Goal: Use online tool/utility: Utilize a website feature to perform a specific function

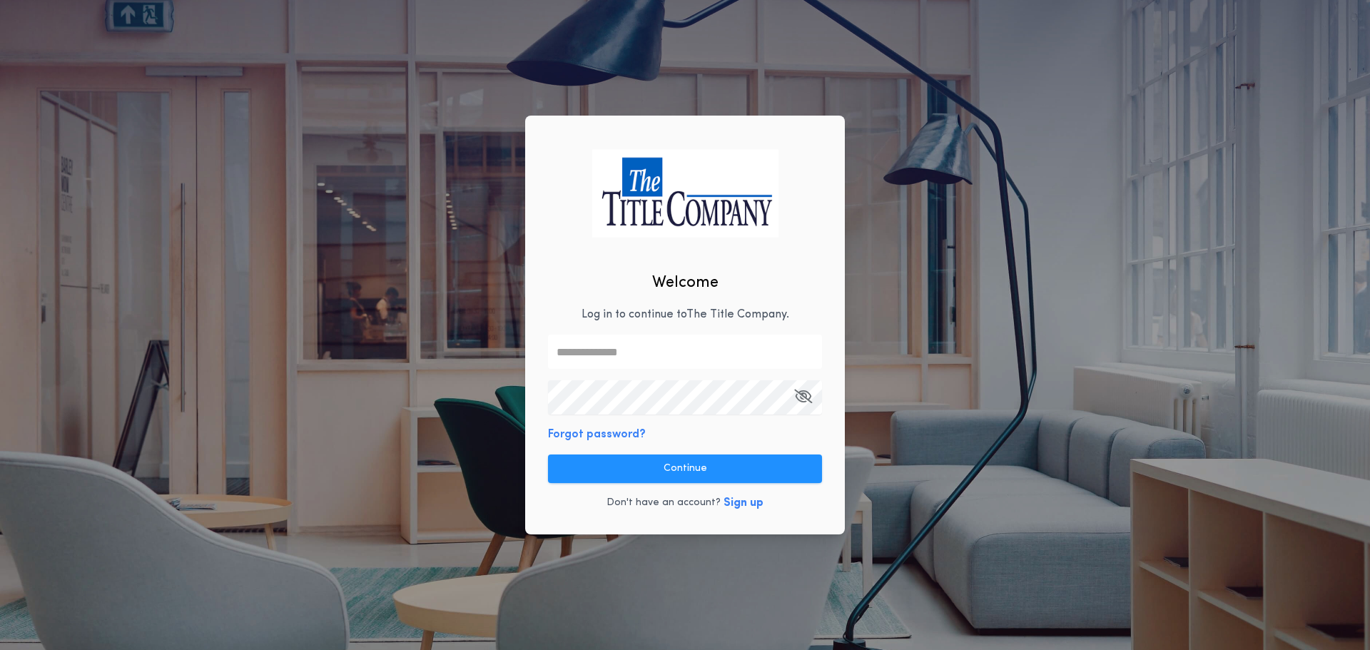
click at [586, 347] on input "text" at bounding box center [685, 352] width 274 height 34
type input "**********"
click at [803, 407] on button "button" at bounding box center [803, 397] width 18 height 34
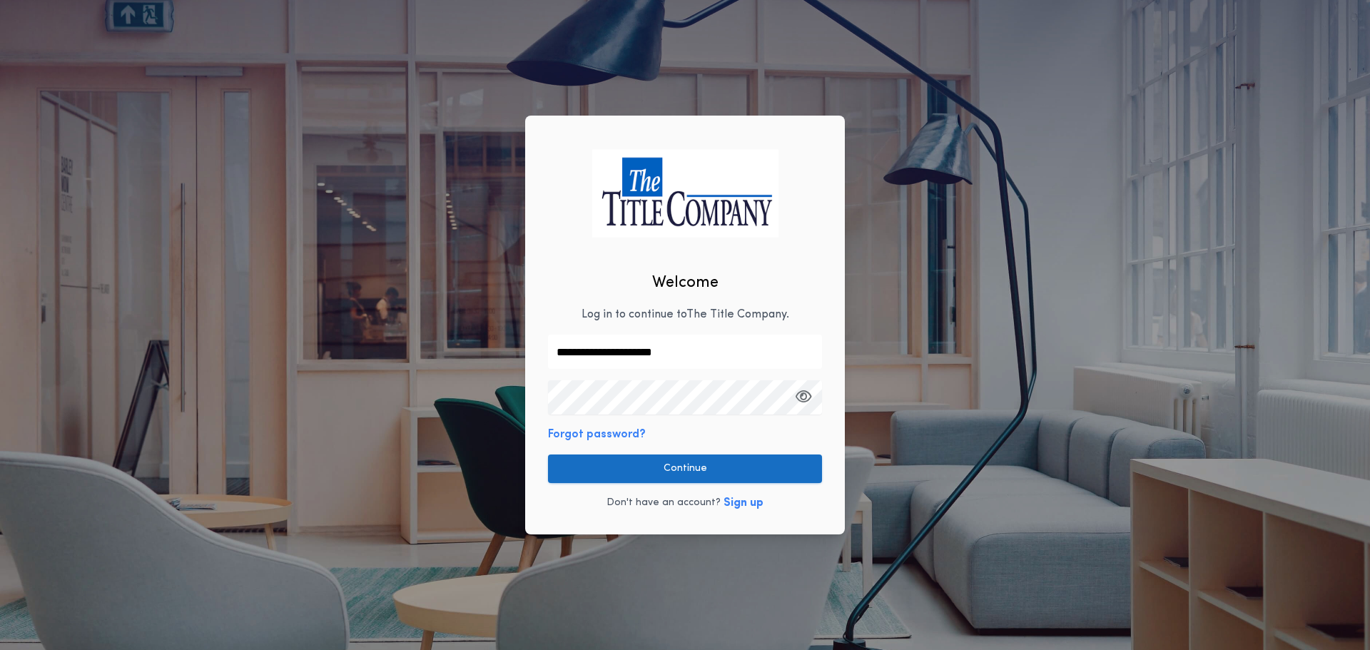
click at [664, 472] on button "Continue" at bounding box center [685, 468] width 274 height 29
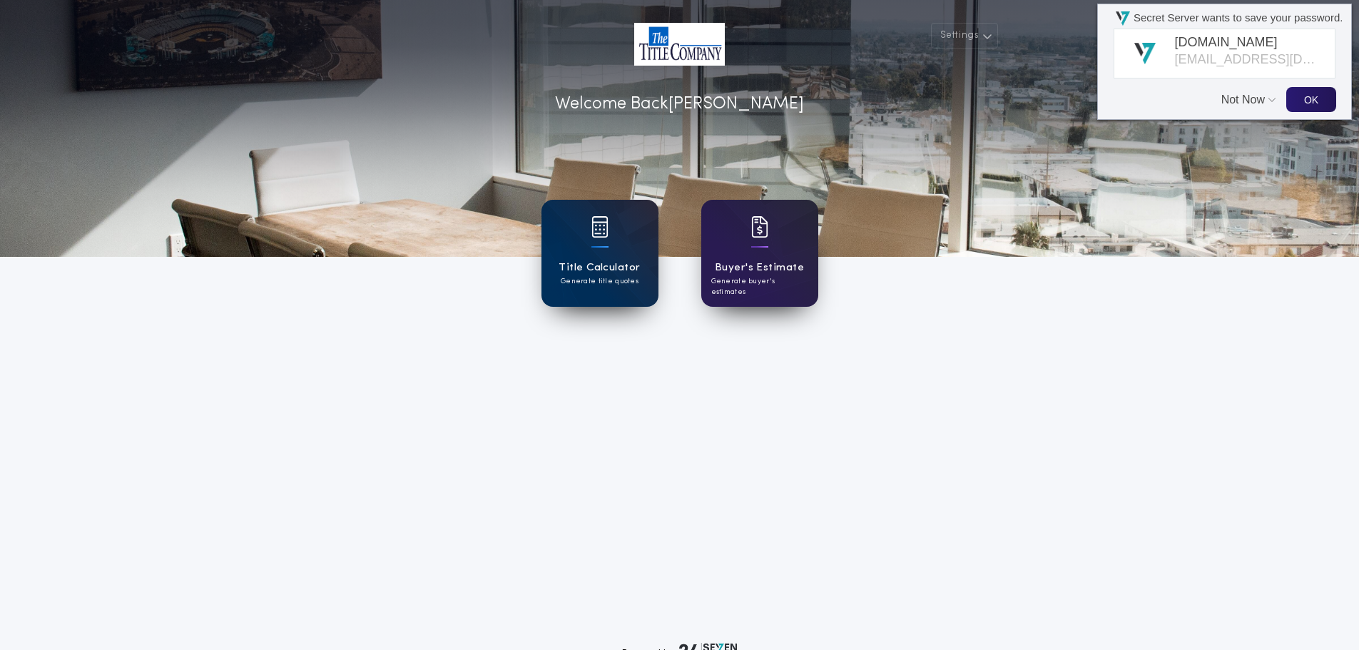
click at [1239, 103] on button "Not Now" at bounding box center [1244, 92] width 47 height 27
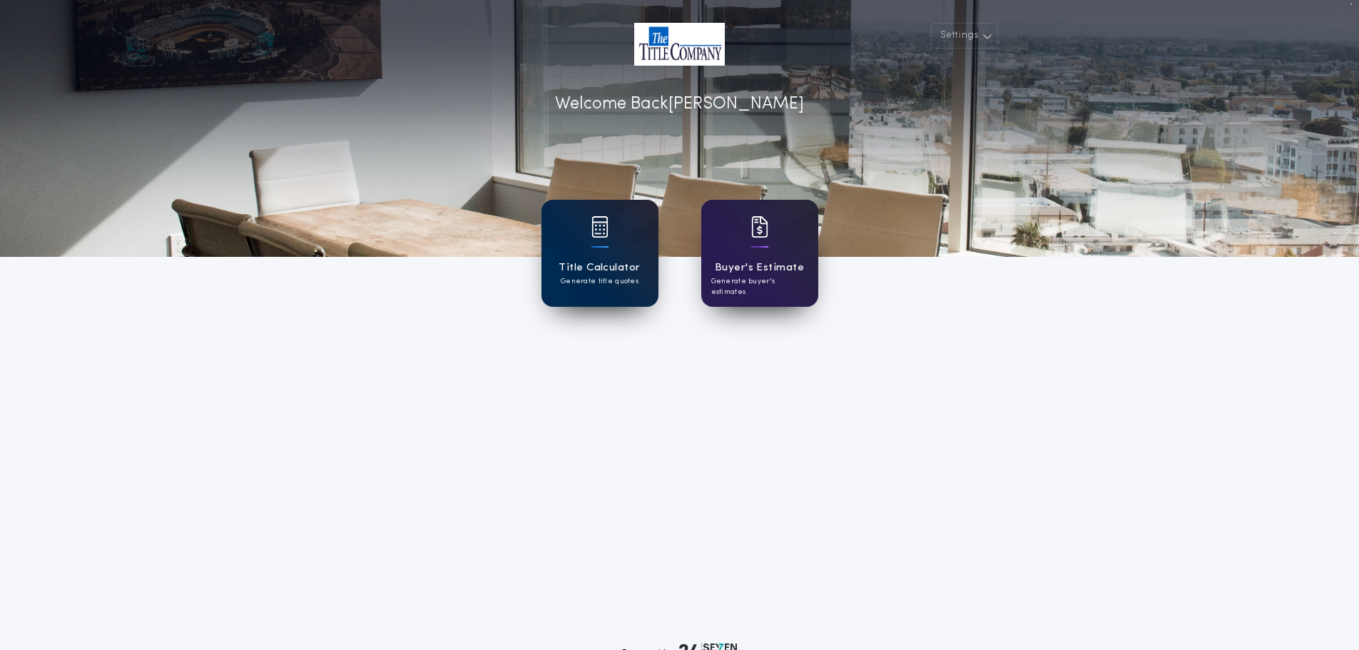
click at [576, 281] on p "Generate title quotes" at bounding box center [600, 281] width 78 height 11
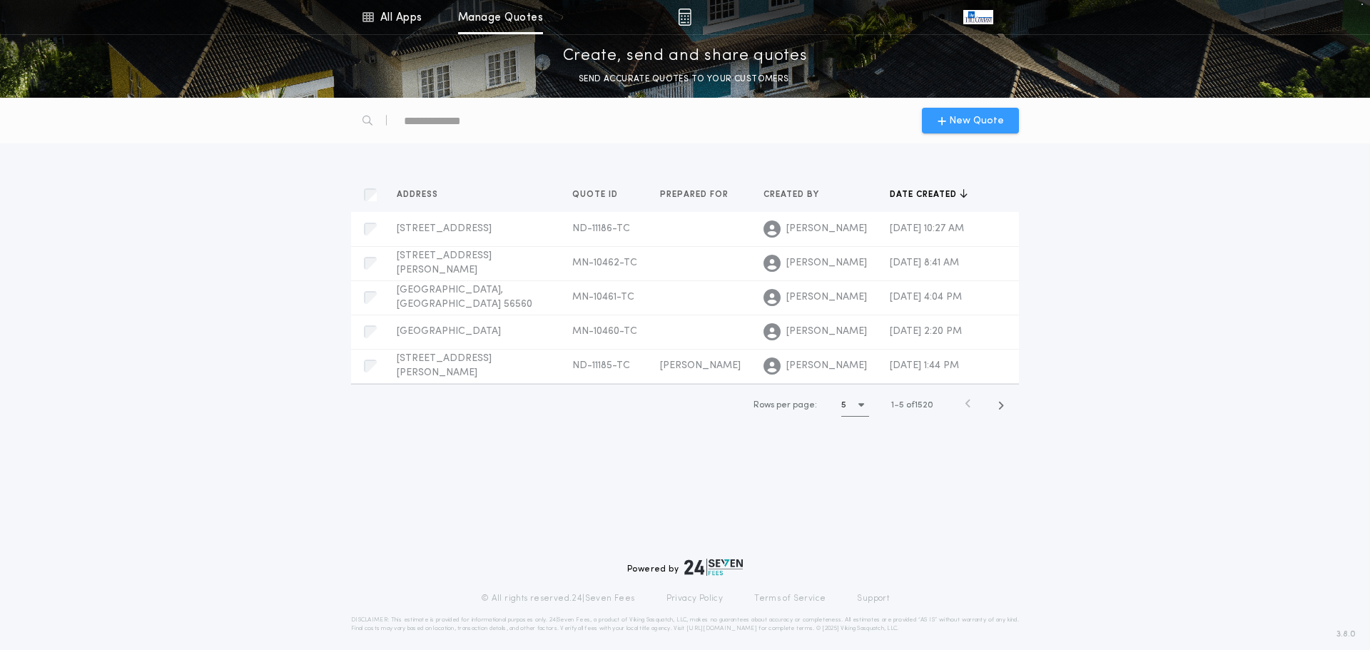
click at [956, 126] on span "New Quote" at bounding box center [976, 120] width 55 height 15
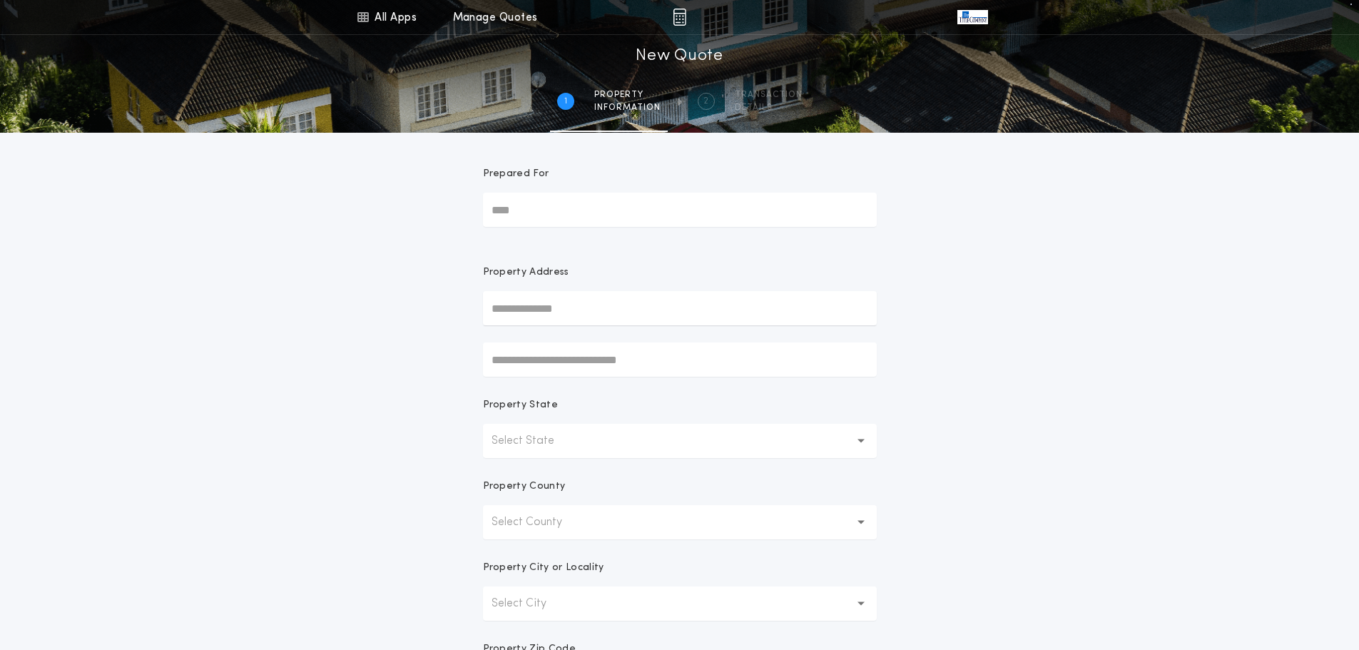
click at [534, 444] on p "Select State" at bounding box center [535, 440] width 86 height 17
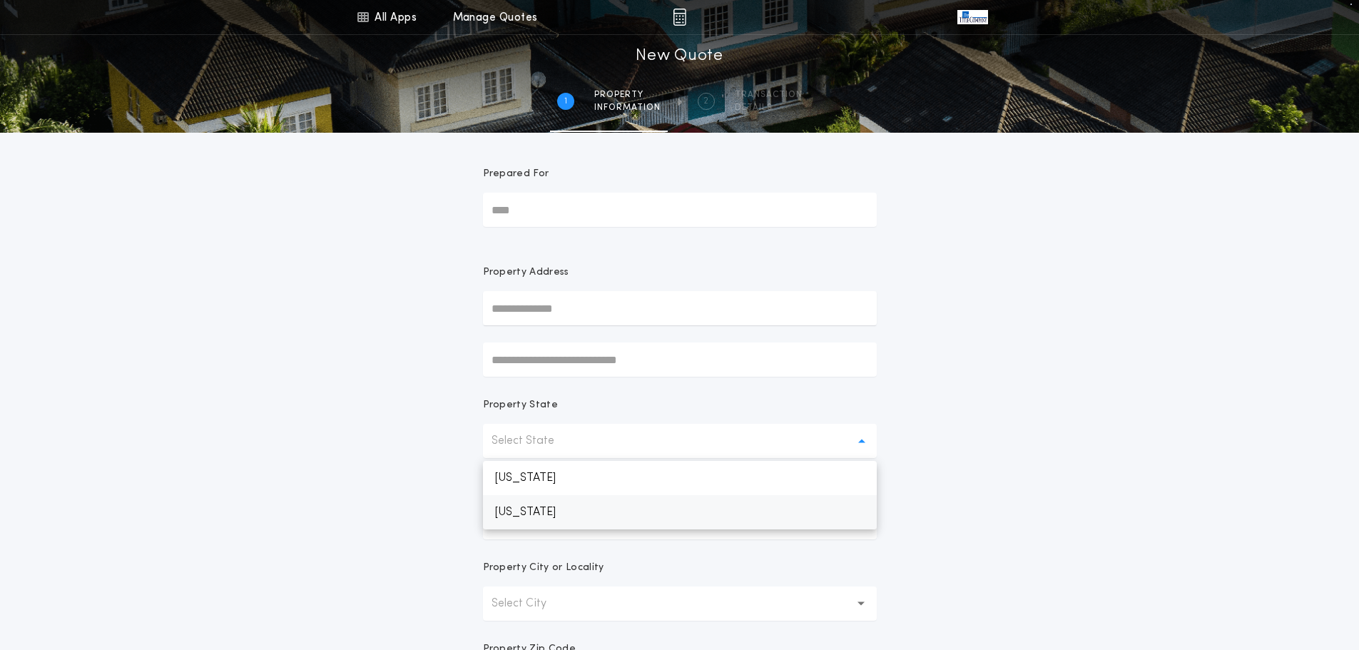
click at [524, 517] on p "[US_STATE]" at bounding box center [680, 512] width 394 height 34
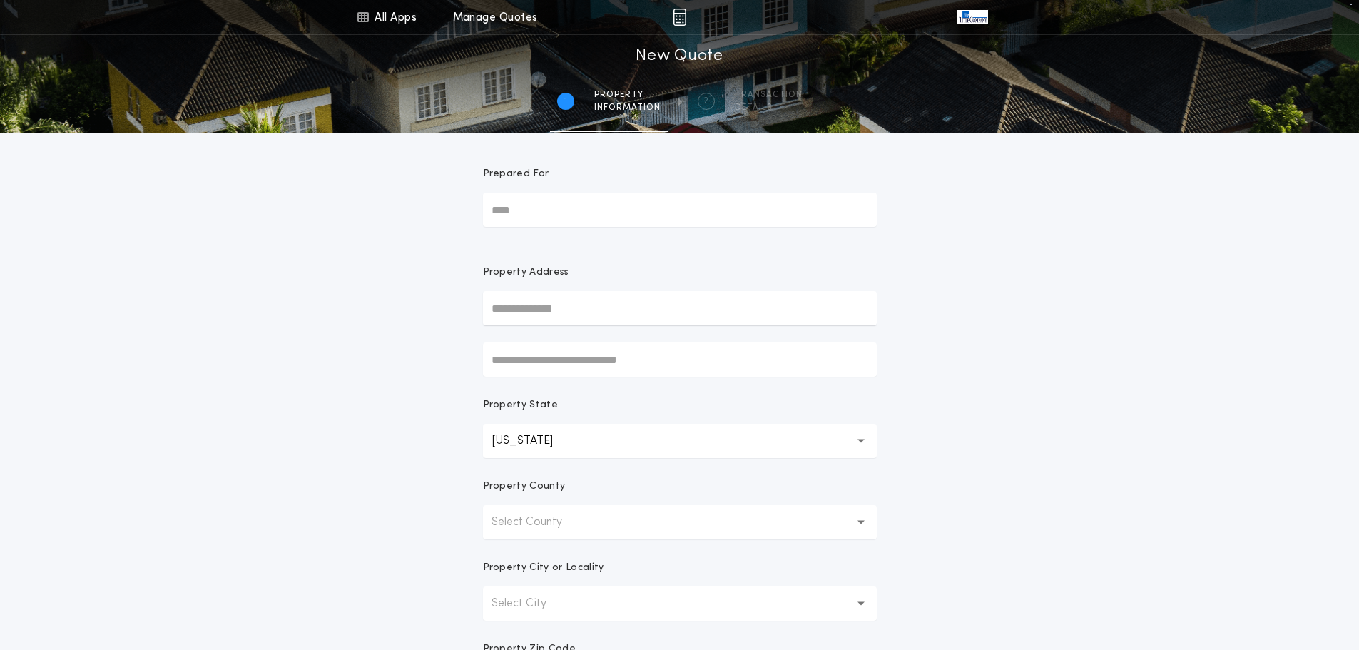
click at [524, 517] on p "Select County" at bounding box center [538, 522] width 93 height 17
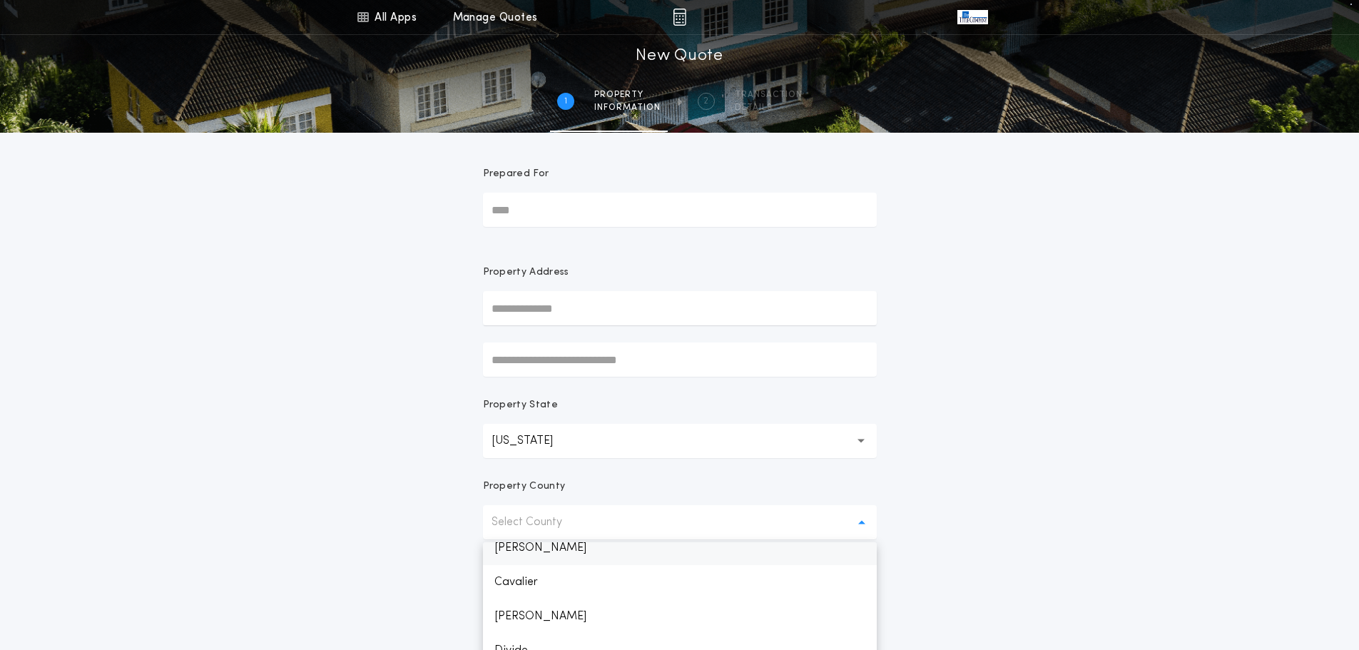
click at [523, 545] on p "[PERSON_NAME]" at bounding box center [680, 548] width 394 height 34
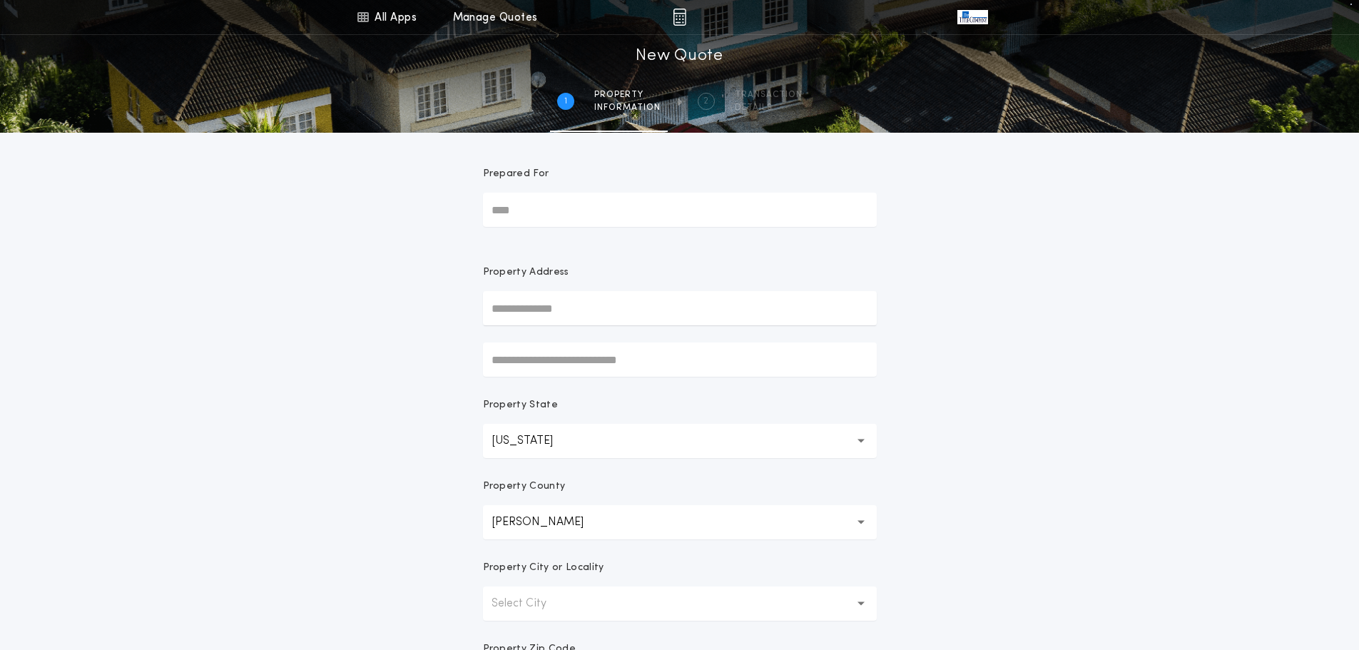
click at [526, 604] on p "Select City" at bounding box center [531, 603] width 78 height 17
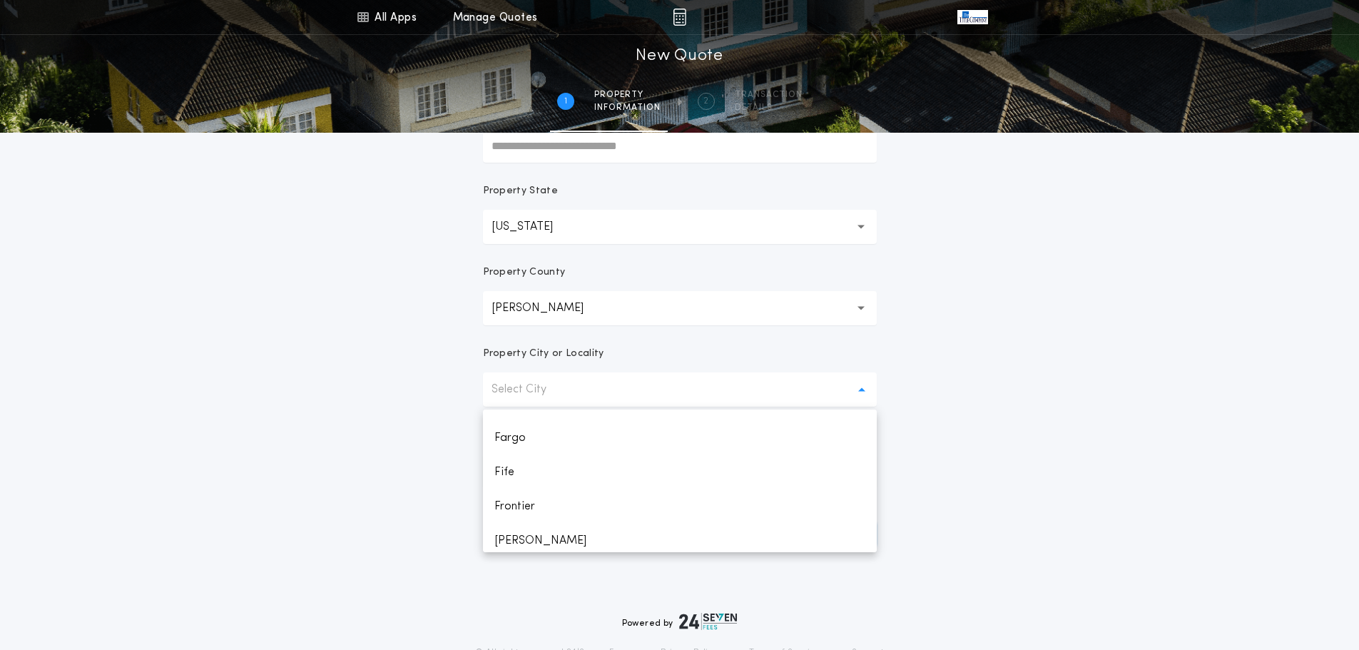
scroll to position [713, 0]
click at [516, 540] on p "[PERSON_NAME]" at bounding box center [680, 535] width 394 height 34
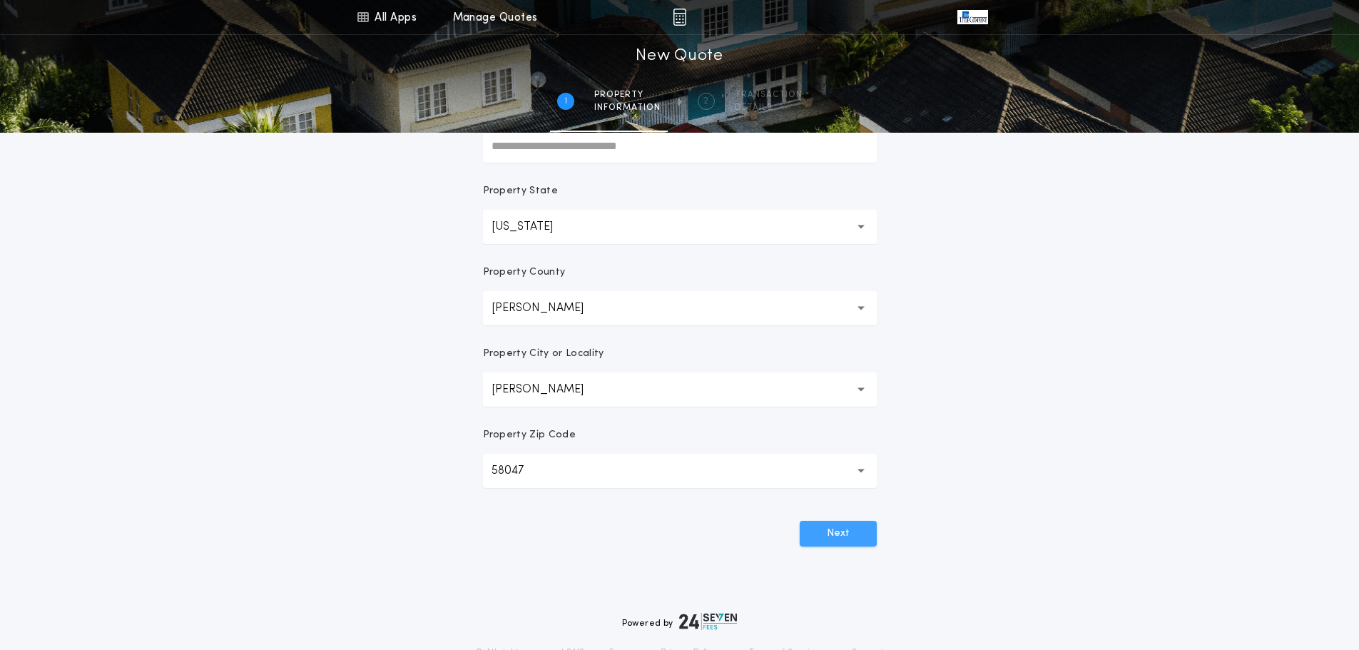
click at [858, 539] on button "Next" at bounding box center [838, 534] width 77 height 26
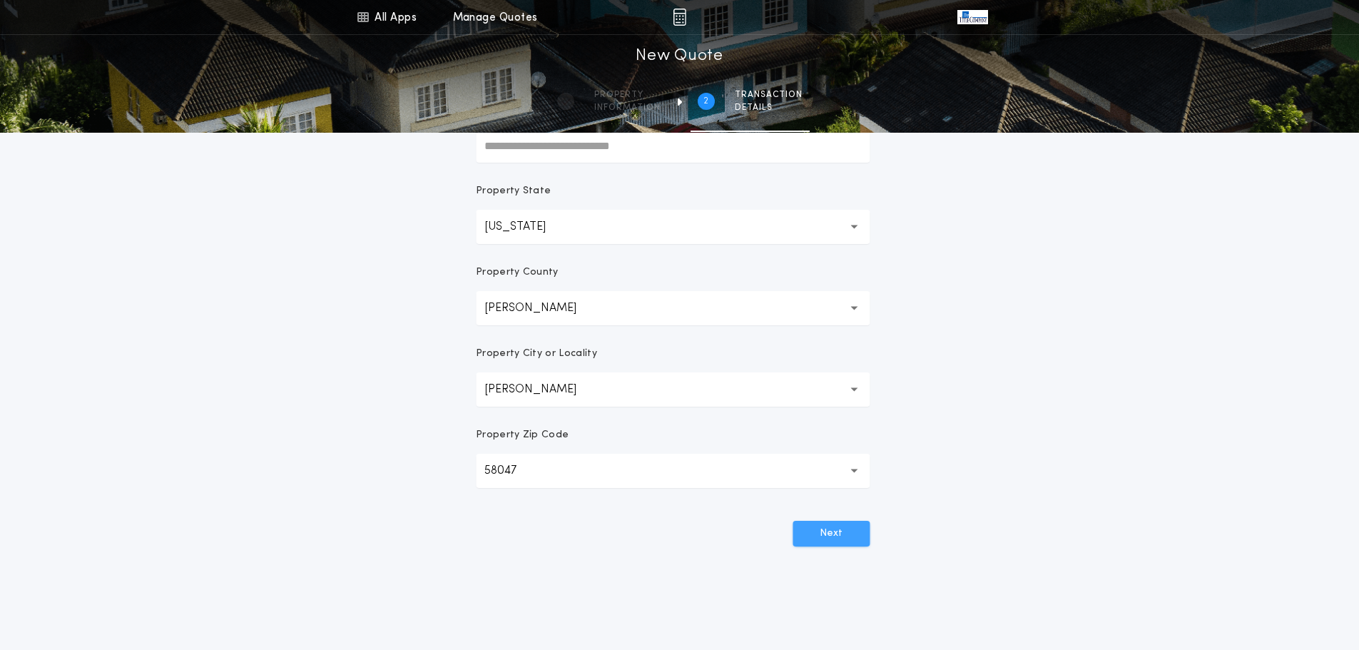
scroll to position [0, 0]
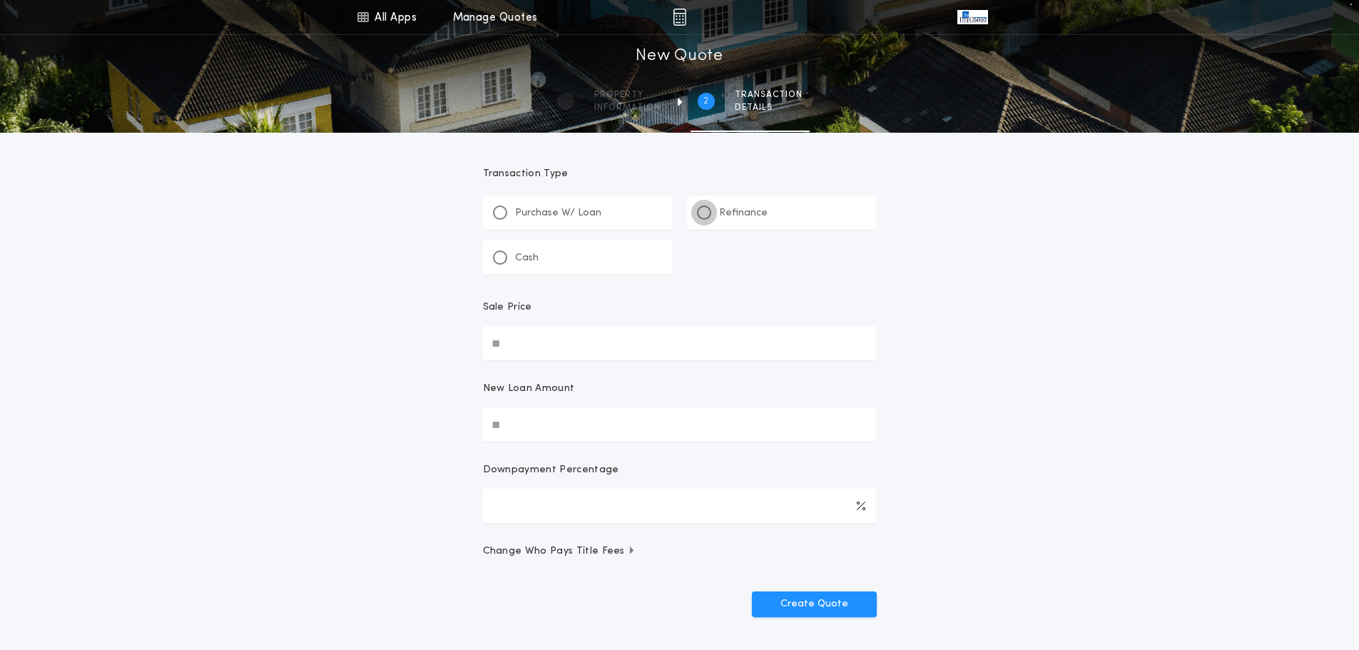
click at [698, 213] on div at bounding box center [704, 212] width 14 height 14
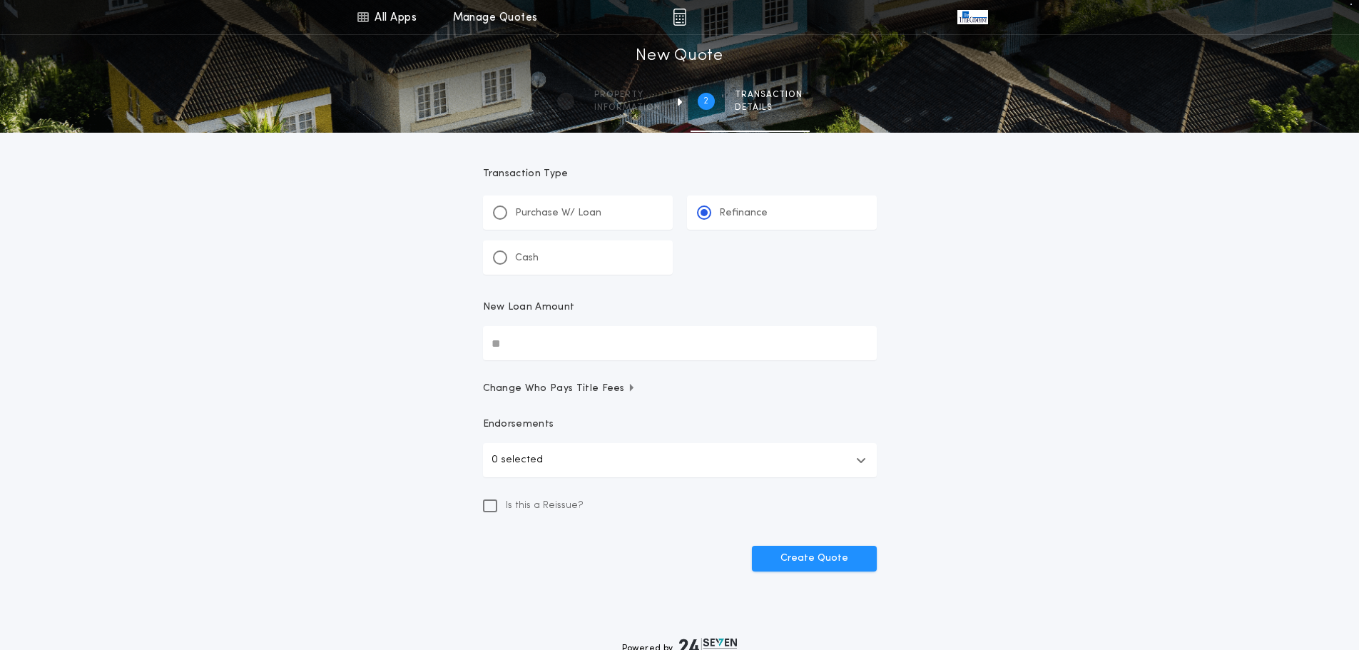
click at [514, 354] on input "New Loan Amount" at bounding box center [680, 343] width 394 height 34
type input "********"
click at [831, 552] on button "Create Quote" at bounding box center [814, 559] width 125 height 26
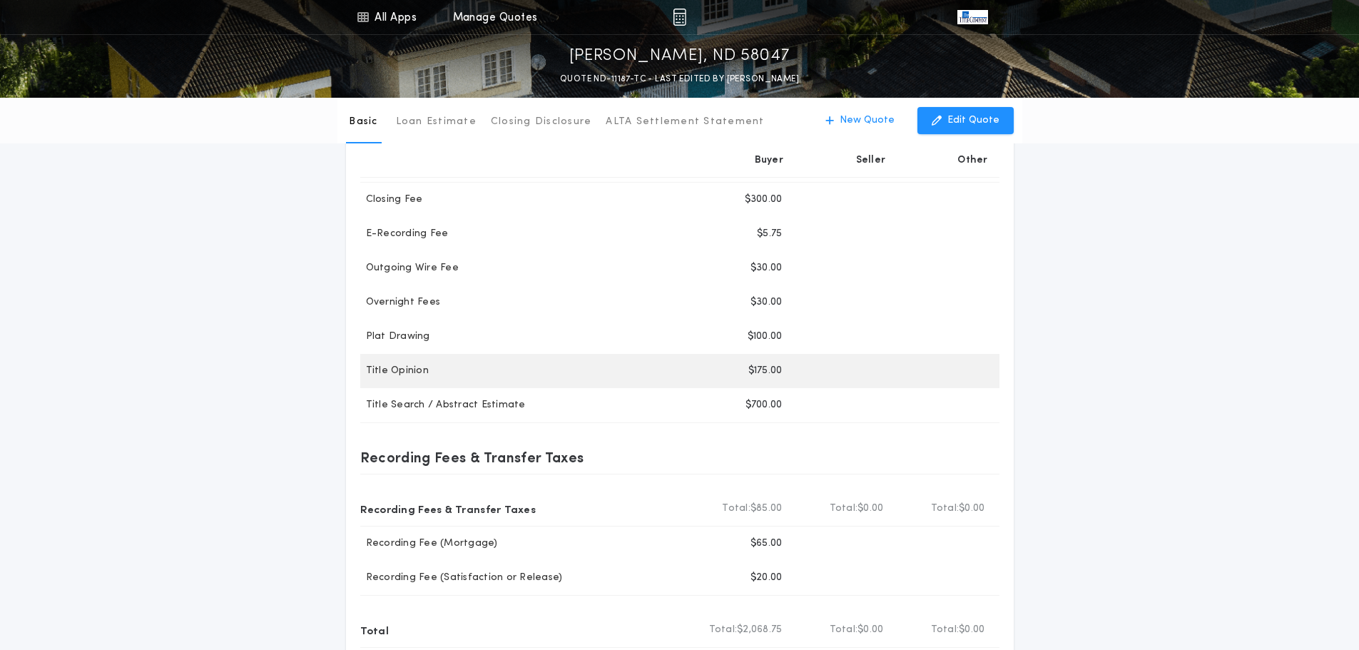
scroll to position [357, 0]
